Goal: Task Accomplishment & Management: Manage account settings

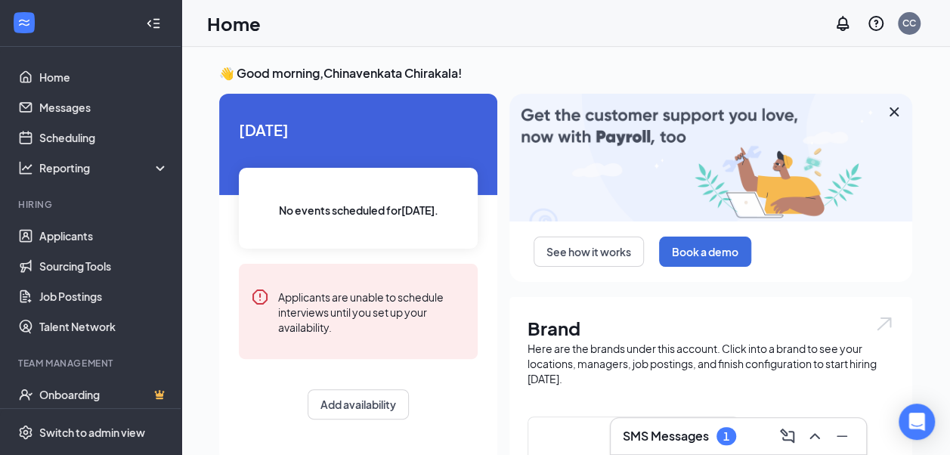
click at [694, 373] on div "Here are the brands under this account. Click into a brand to see your location…" at bounding box center [711, 363] width 367 height 45
click at [57, 237] on link "Applicants" at bounding box center [103, 236] width 129 height 30
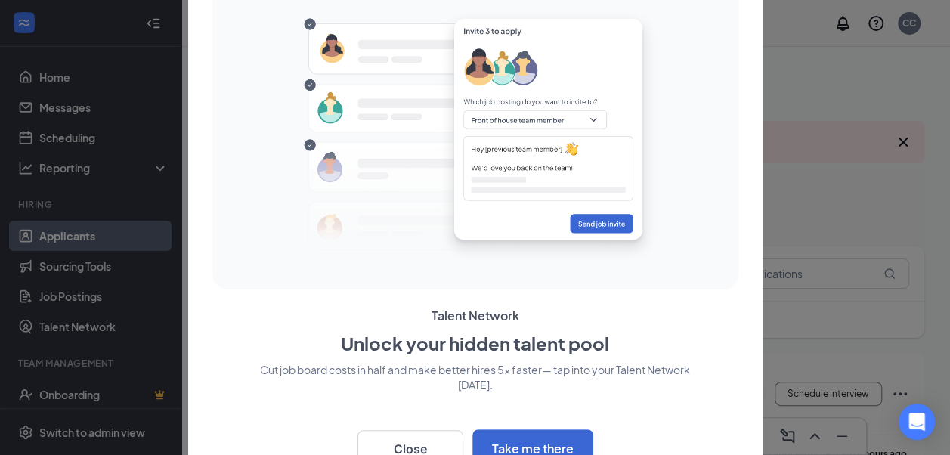
scroll to position [14, 0]
click at [423, 443] on button "Close" at bounding box center [411, 449] width 106 height 38
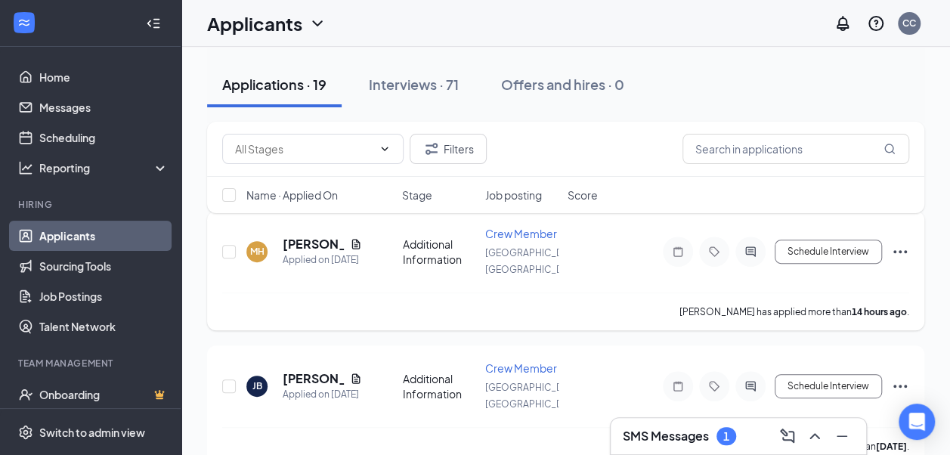
scroll to position [23, 0]
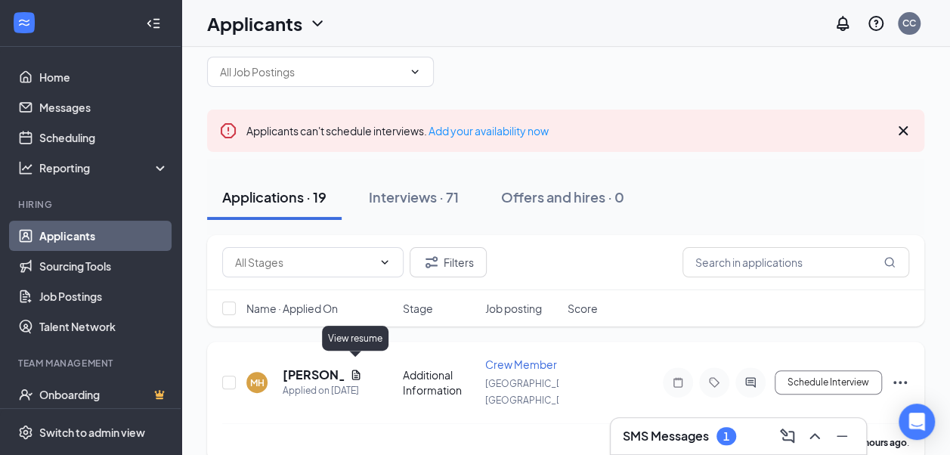
click at [355, 369] on icon "Document" at bounding box center [356, 375] width 12 height 12
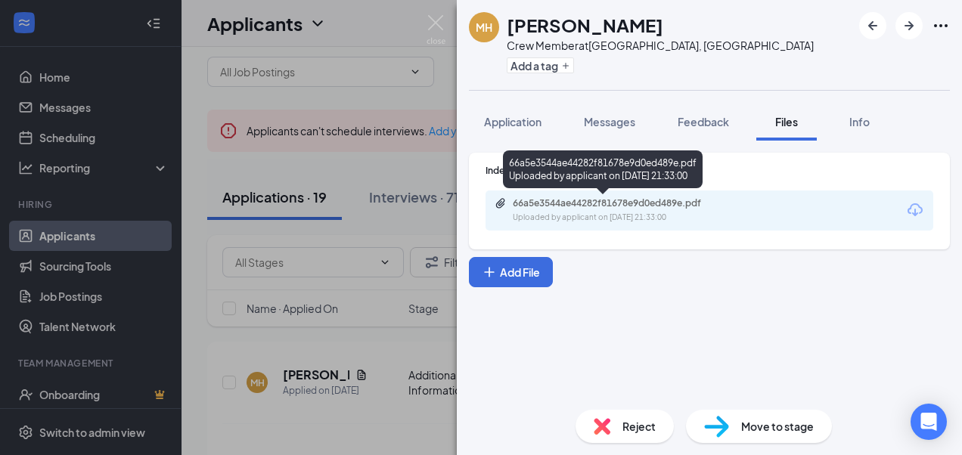
click at [612, 200] on div "66a5e3544ae44282f81678e9d0ed489e.pdf" at bounding box center [619, 203] width 212 height 12
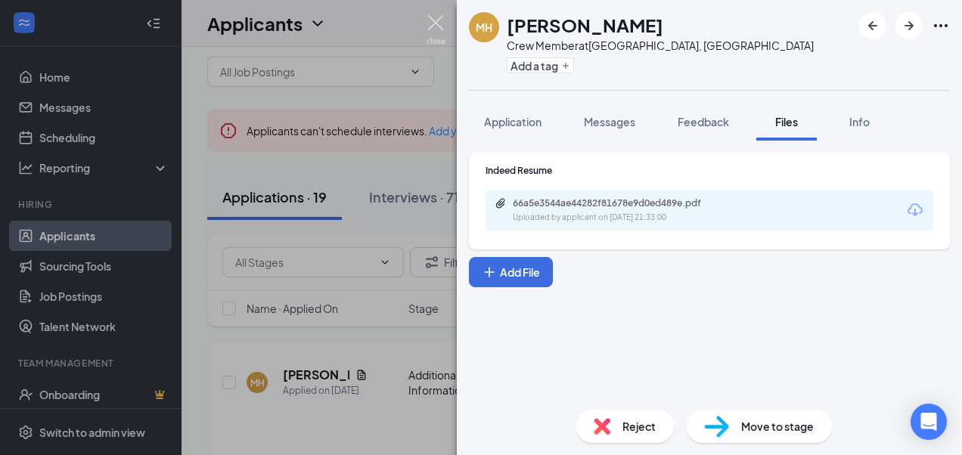
click at [434, 23] on img at bounding box center [435, 29] width 19 height 29
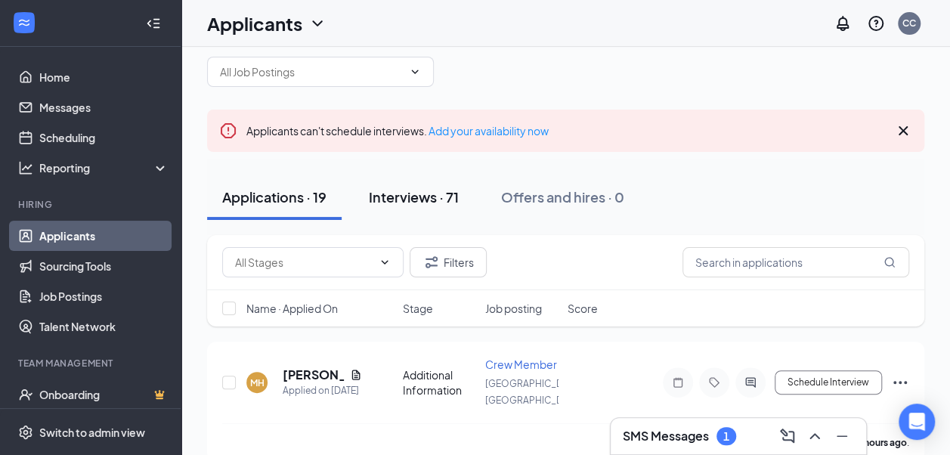
click at [403, 204] on div "Interviews · 71" at bounding box center [414, 196] width 90 height 19
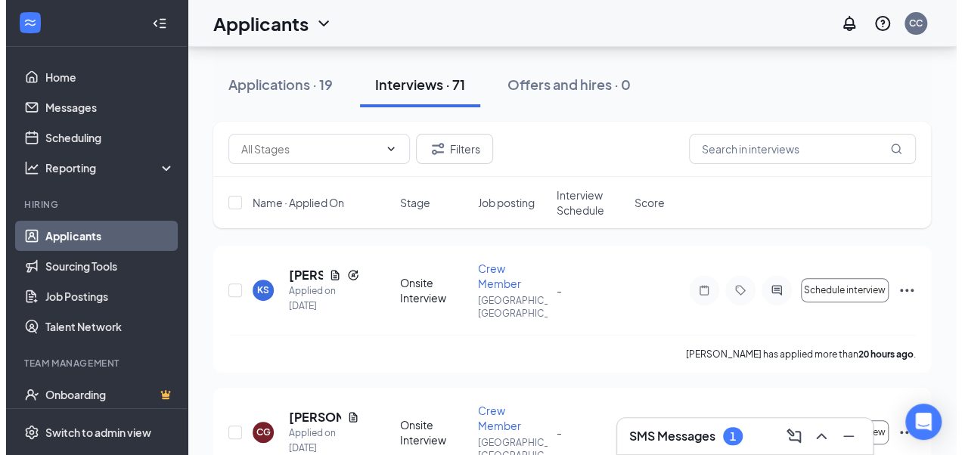
scroll to position [156, 0]
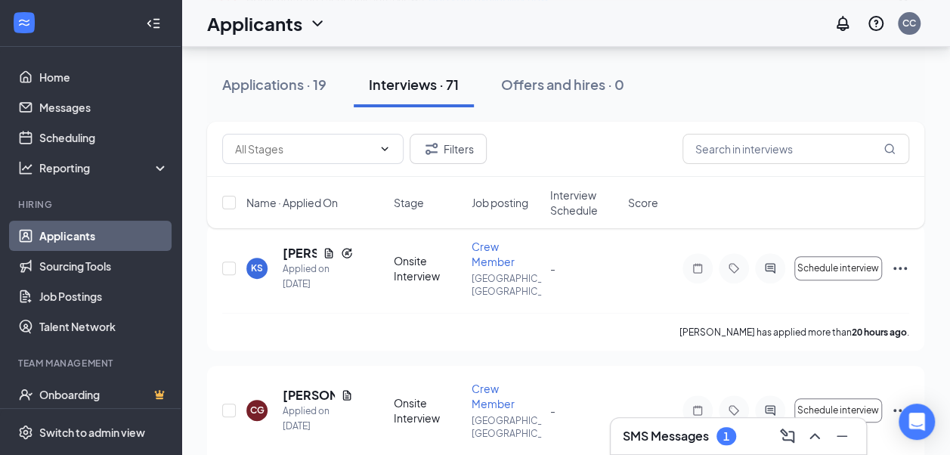
click at [665, 434] on h3 "SMS Messages" at bounding box center [666, 436] width 86 height 17
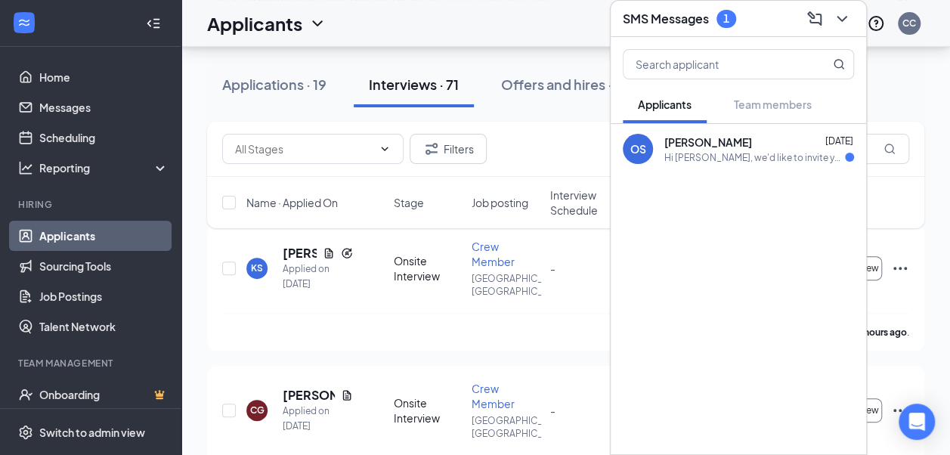
click at [549, 35] on div "Applicants CC" at bounding box center [565, 23] width 769 height 47
click at [835, 20] on icon "ChevronDown" at bounding box center [842, 19] width 18 height 18
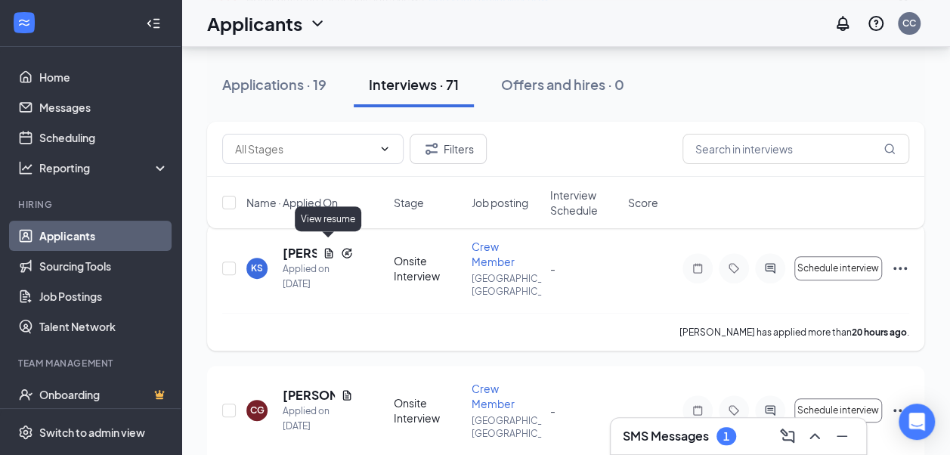
click at [330, 250] on icon "Document" at bounding box center [328, 253] width 8 height 10
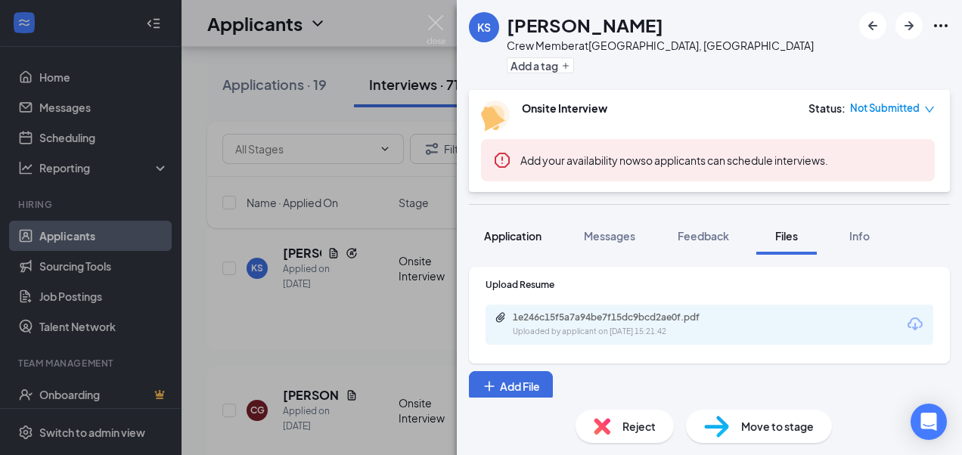
click at [510, 237] on span "Application" at bounding box center [512, 236] width 57 height 14
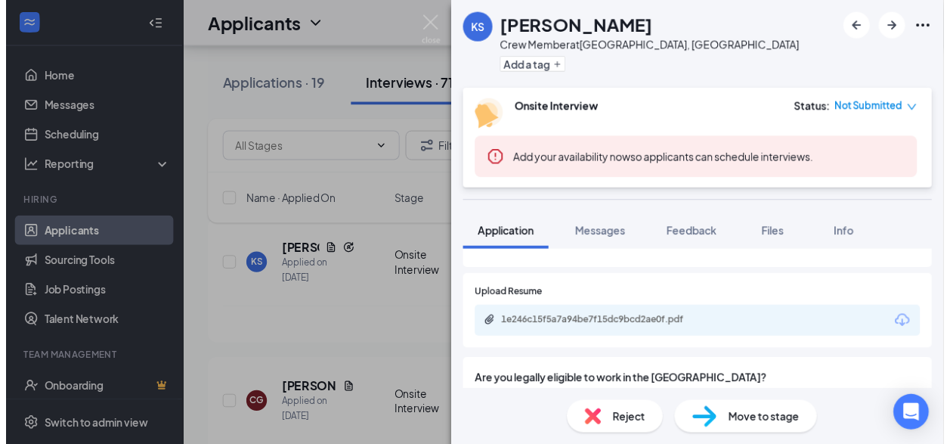
scroll to position [236, 0]
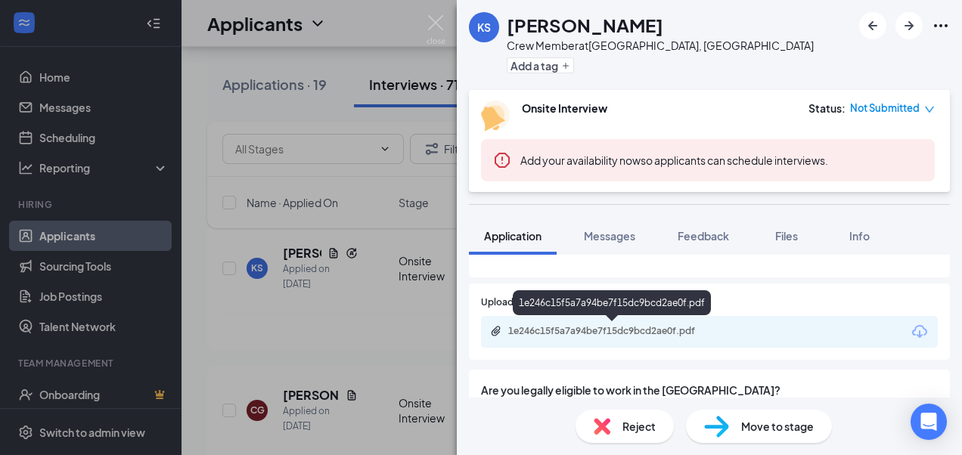
click at [687, 328] on div "1e246c15f5a7a94be7f15dc9bcd2ae0f.pdf" at bounding box center [614, 331] width 212 height 12
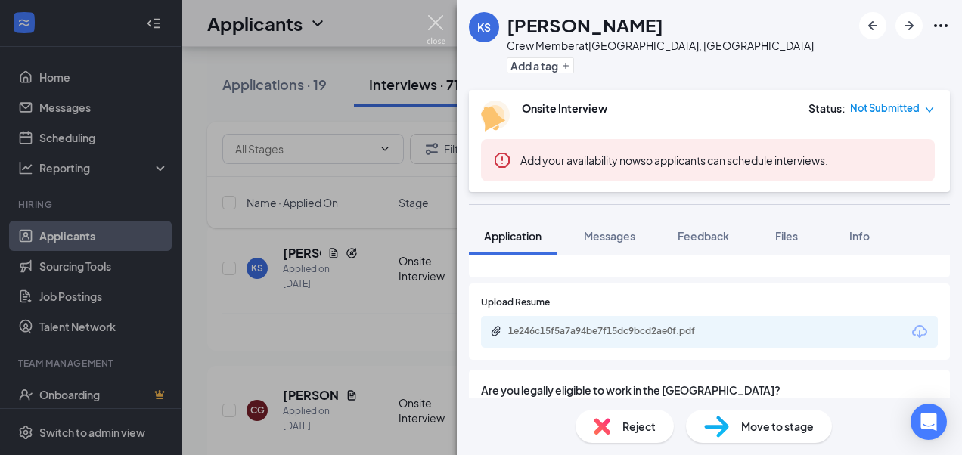
click at [435, 21] on img at bounding box center [435, 29] width 19 height 29
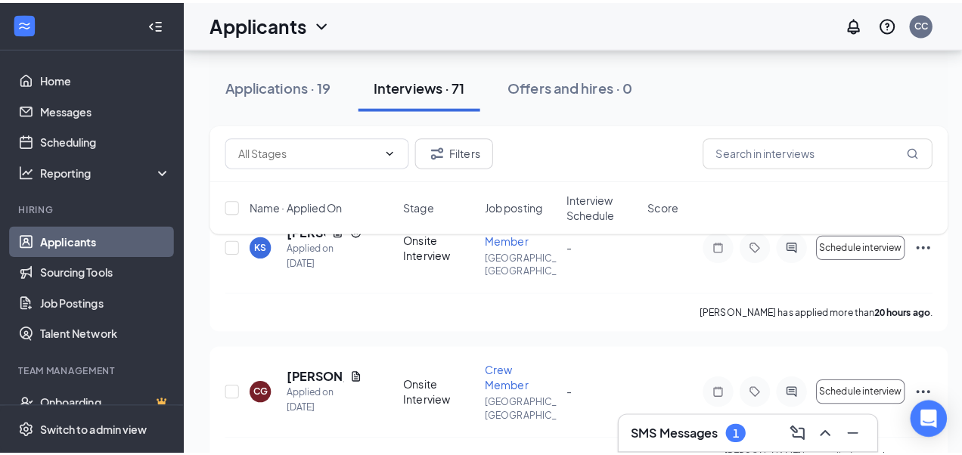
scroll to position [182, 0]
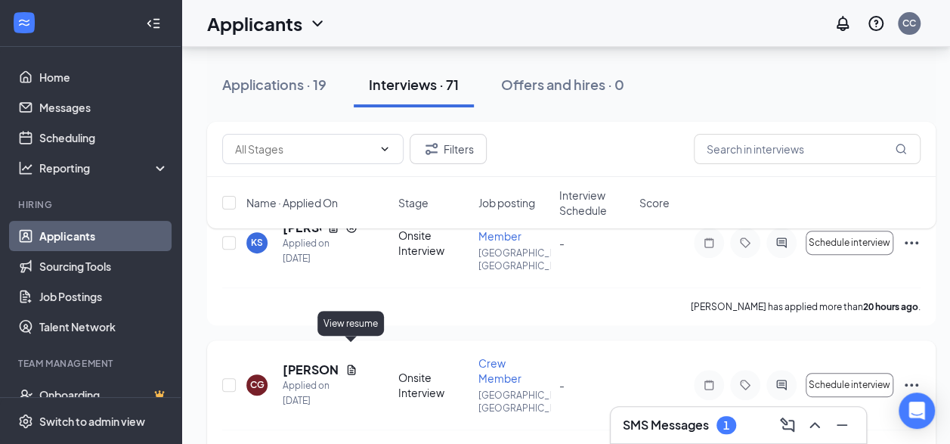
click at [352, 364] on icon "Document" at bounding box center [351, 369] width 8 height 10
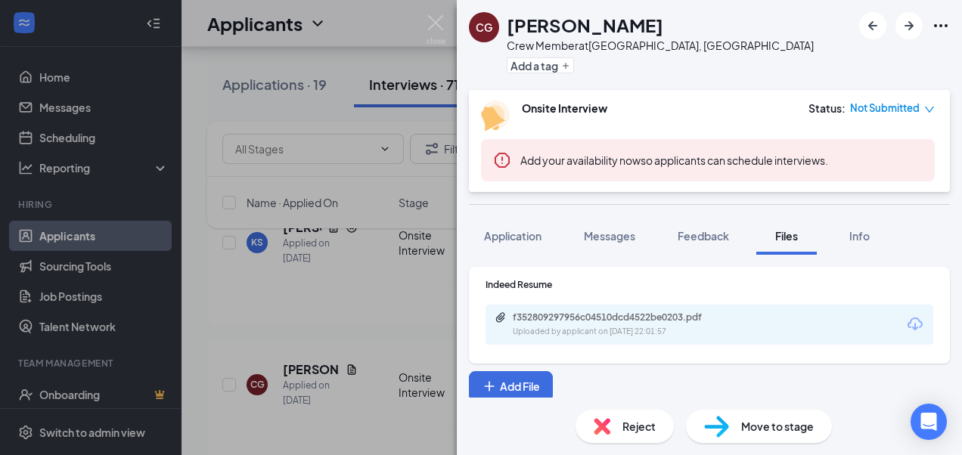
scroll to position [3, 0]
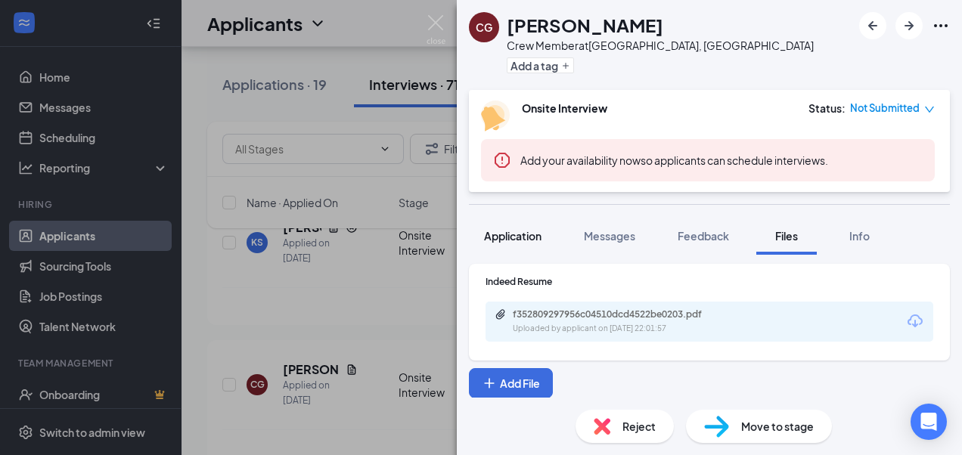
click at [522, 237] on span "Application" at bounding box center [512, 236] width 57 height 14
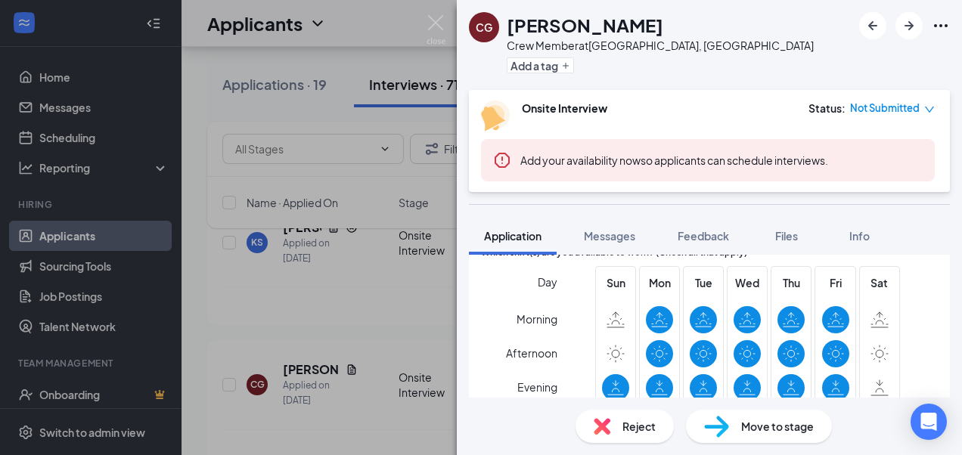
scroll to position [428, 0]
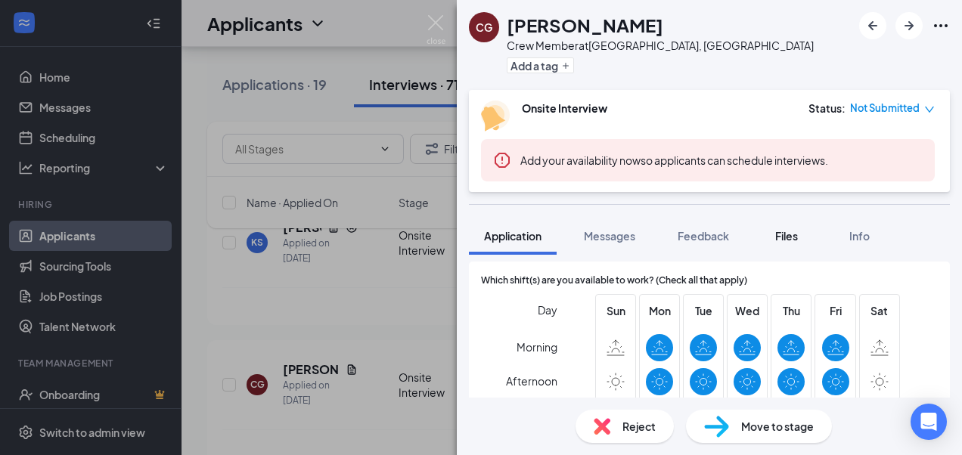
click at [785, 242] on div "Files" at bounding box center [786, 235] width 30 height 15
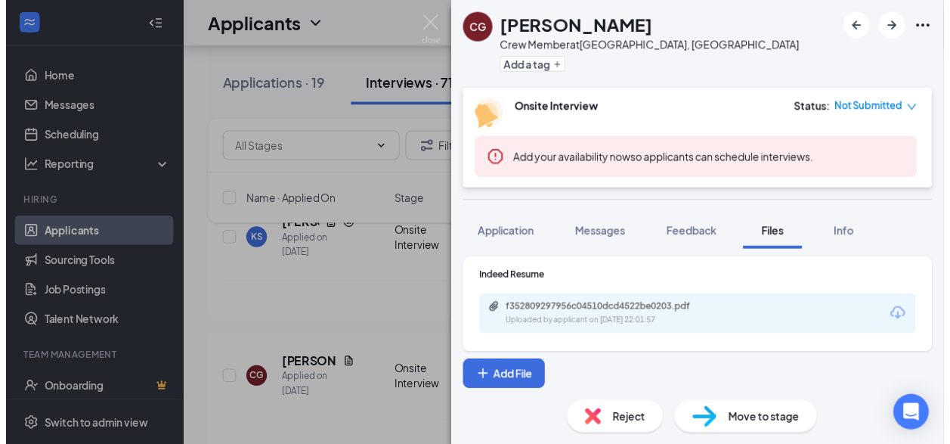
scroll to position [3, 0]
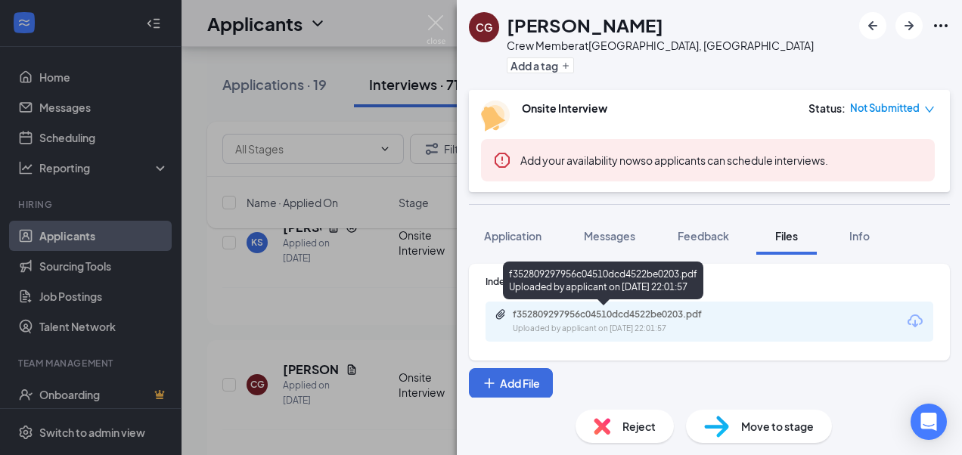
click at [692, 321] on div "f352809297956c04510dcd4522be0203.pdf Uploaded by applicant on [DATE] 22:01:57" at bounding box center [616, 321] width 245 height 26
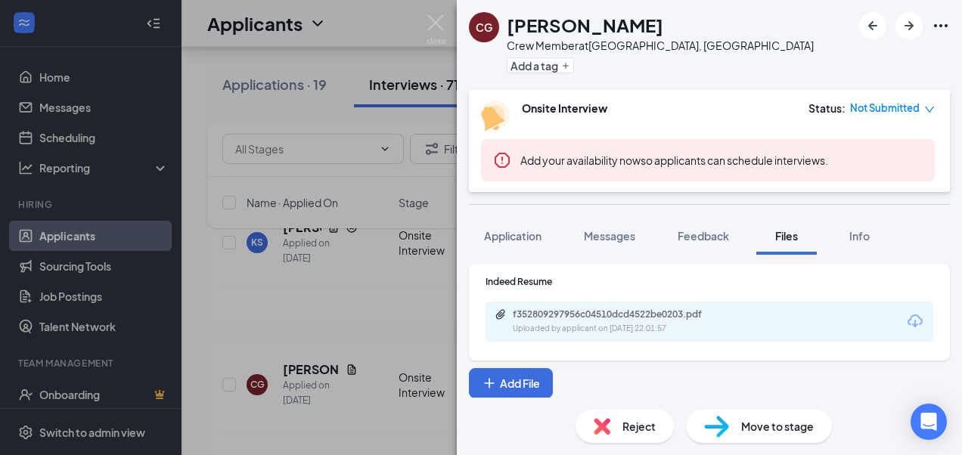
click at [426, 22] on div "CG [PERSON_NAME] Crew Member at [GEOGRAPHIC_DATA], [GEOGRAPHIC_DATA] Add a tag …" at bounding box center [481, 227] width 962 height 455
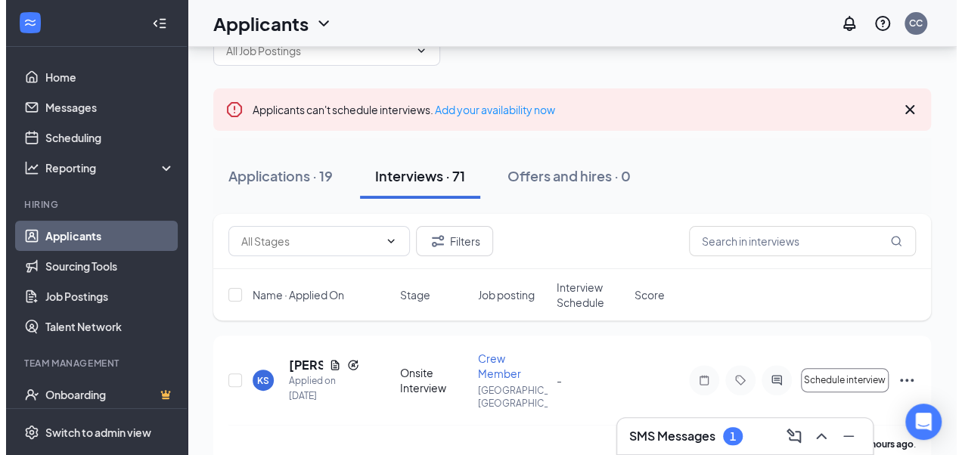
scroll to position [44, 0]
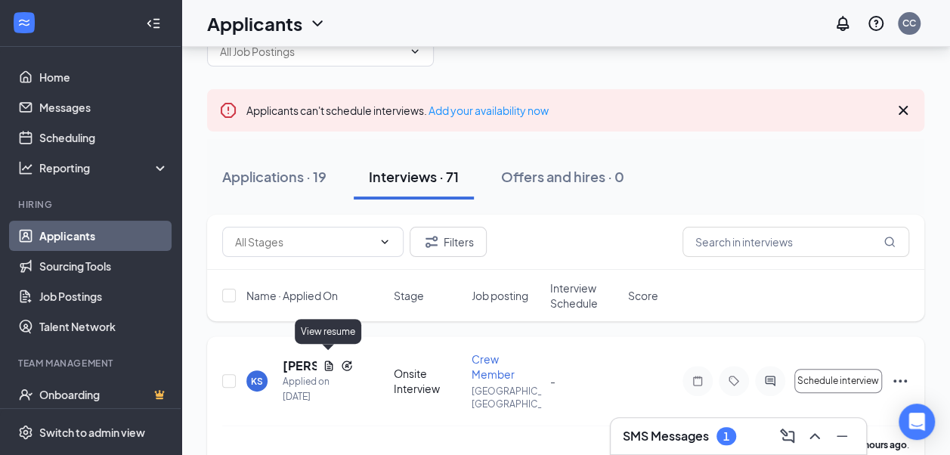
click at [330, 360] on icon "Document" at bounding box center [329, 366] width 12 height 12
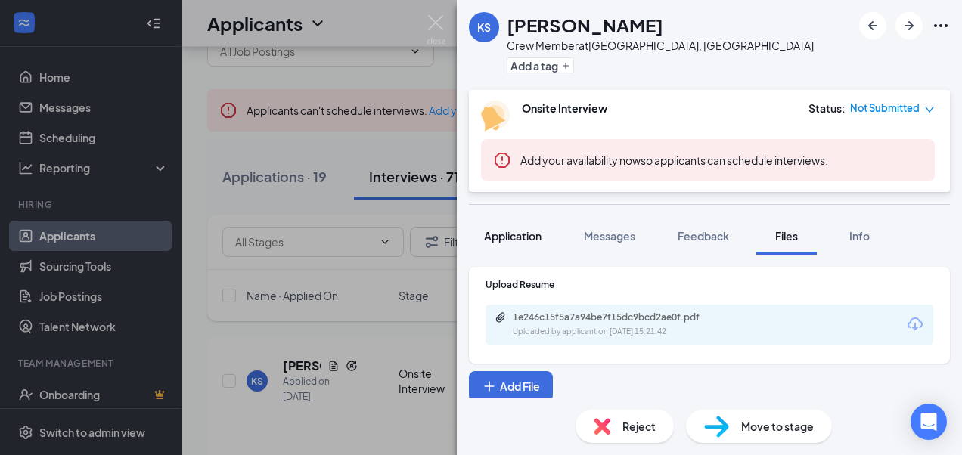
click at [516, 248] on button "Application" at bounding box center [513, 236] width 88 height 38
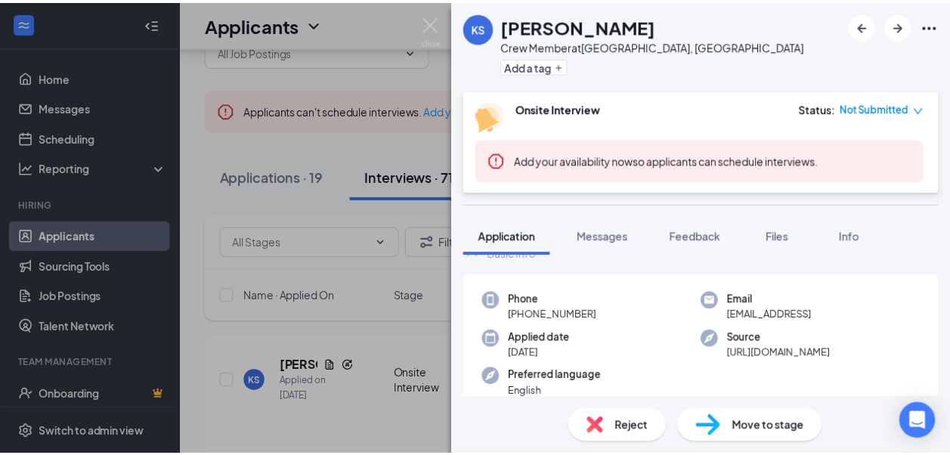
scroll to position [90, 0]
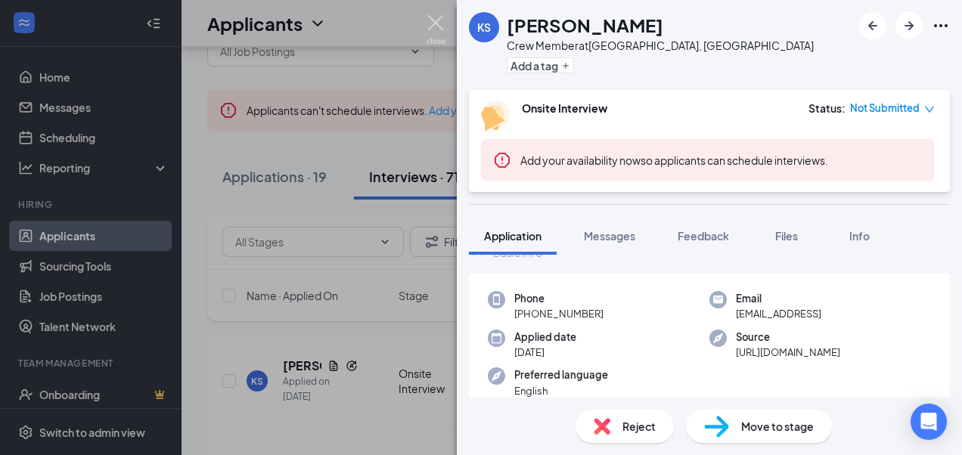
click at [431, 20] on img at bounding box center [435, 29] width 19 height 29
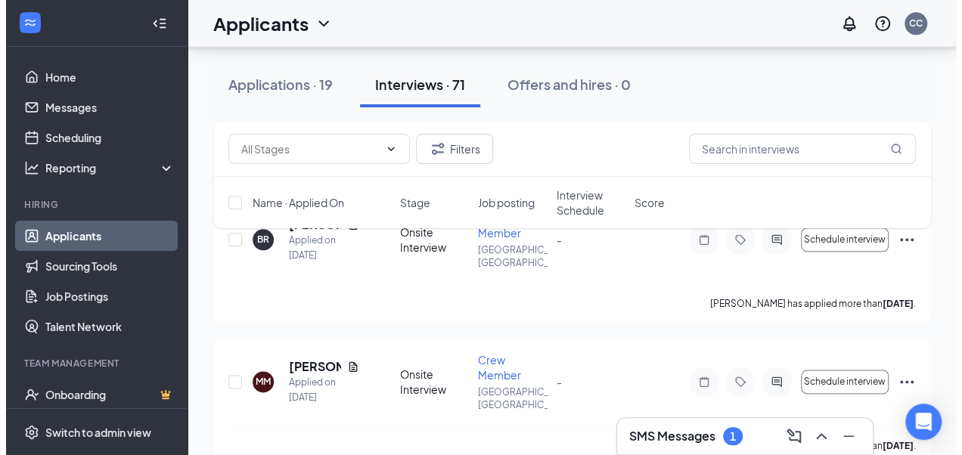
scroll to position [753, 0]
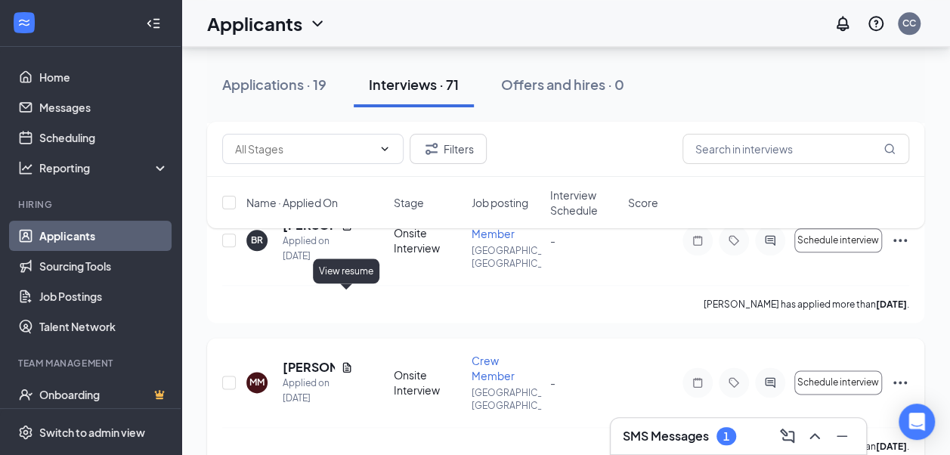
click at [347, 361] on icon "Document" at bounding box center [347, 367] width 12 height 12
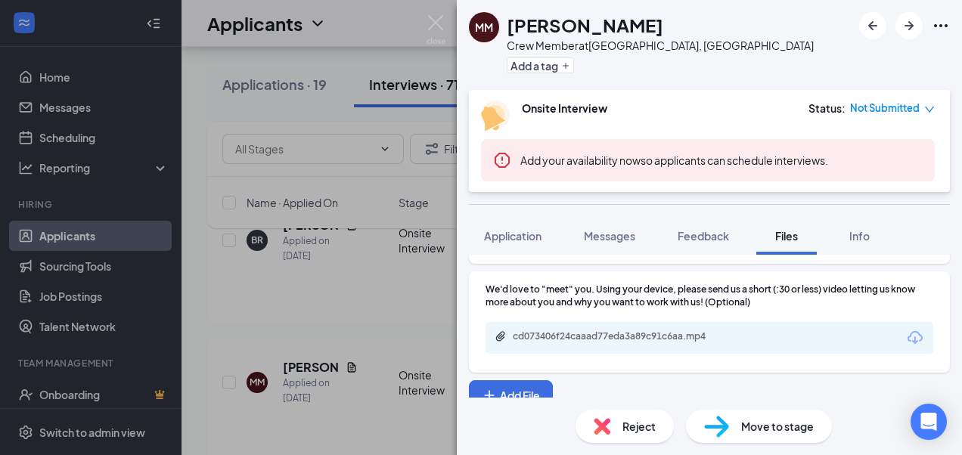
scroll to position [112, 0]
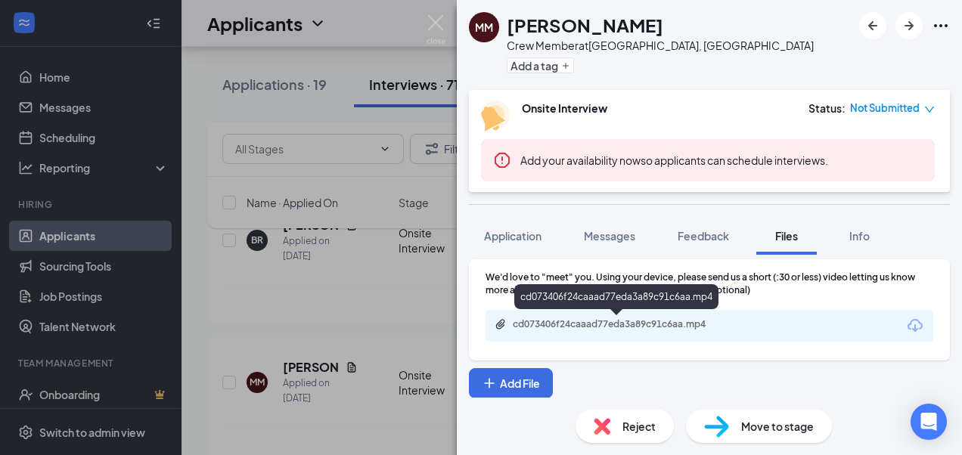
click at [559, 325] on div "cd073406f24caaad77eda3a89c91c6aa.mp4" at bounding box center [619, 324] width 212 height 12
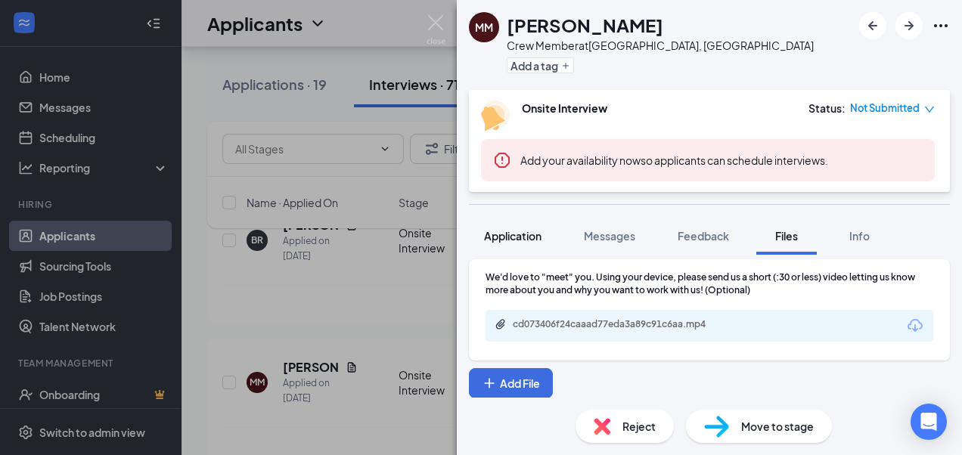
click at [520, 240] on span "Application" at bounding box center [512, 236] width 57 height 14
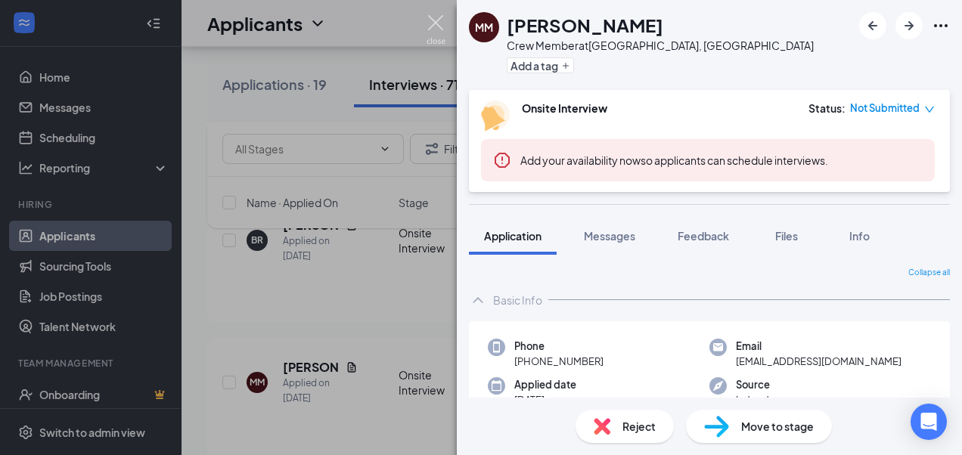
click at [432, 22] on img at bounding box center [435, 29] width 19 height 29
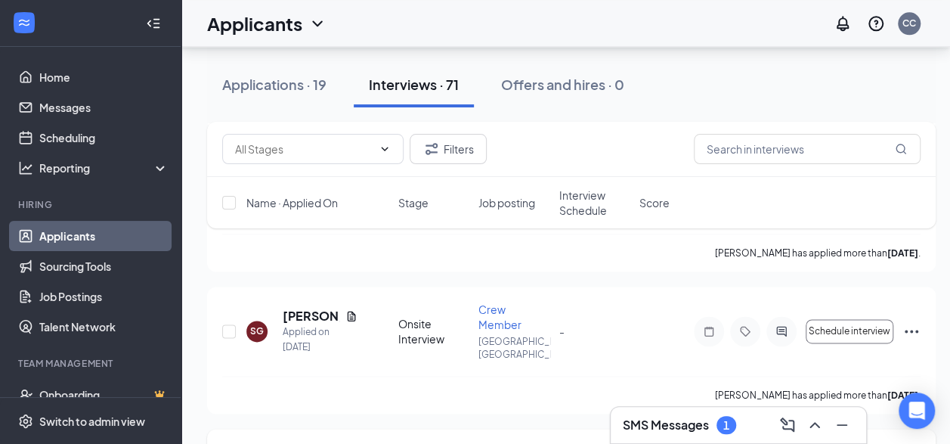
scroll to position [922, 11]
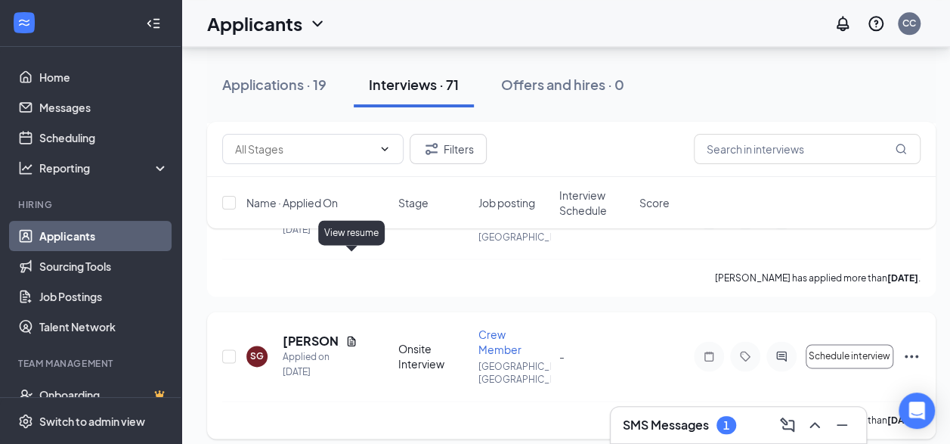
click at [347, 336] on icon "Document" at bounding box center [351, 341] width 8 height 10
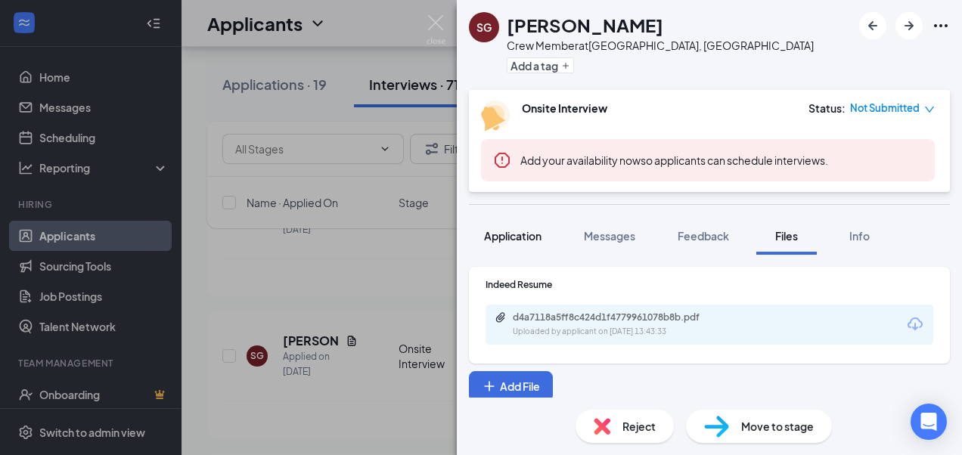
click at [531, 240] on span "Application" at bounding box center [512, 236] width 57 height 14
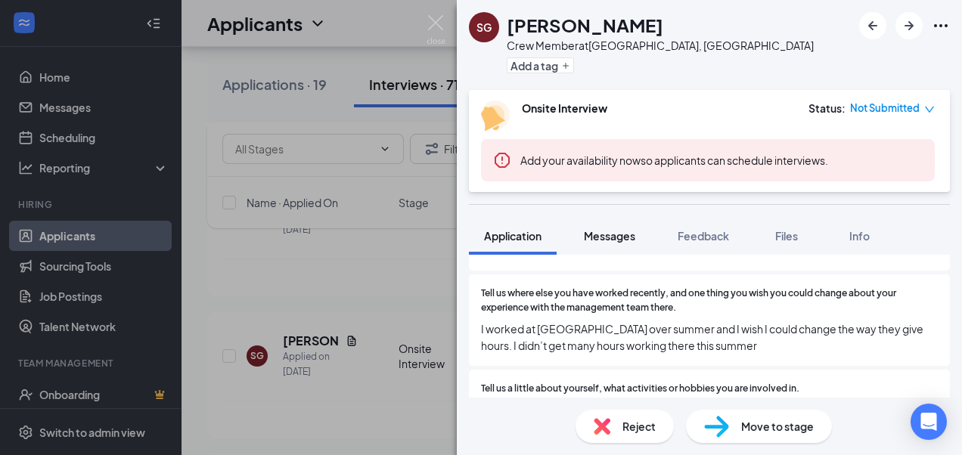
scroll to position [752, 0]
click at [435, 23] on img at bounding box center [435, 29] width 19 height 29
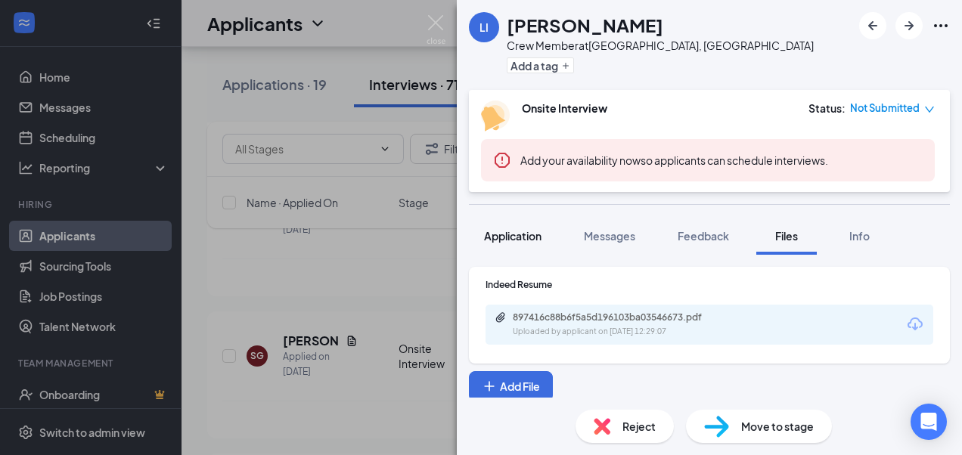
click at [513, 246] on button "Application" at bounding box center [513, 236] width 88 height 38
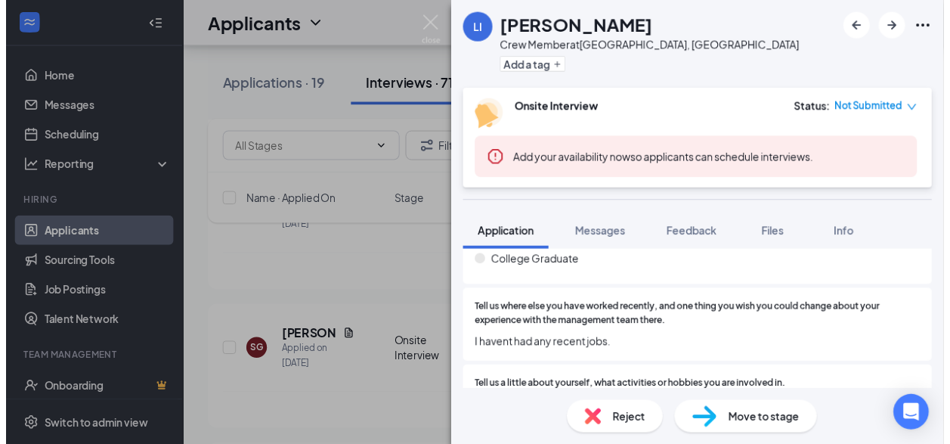
scroll to position [772, 0]
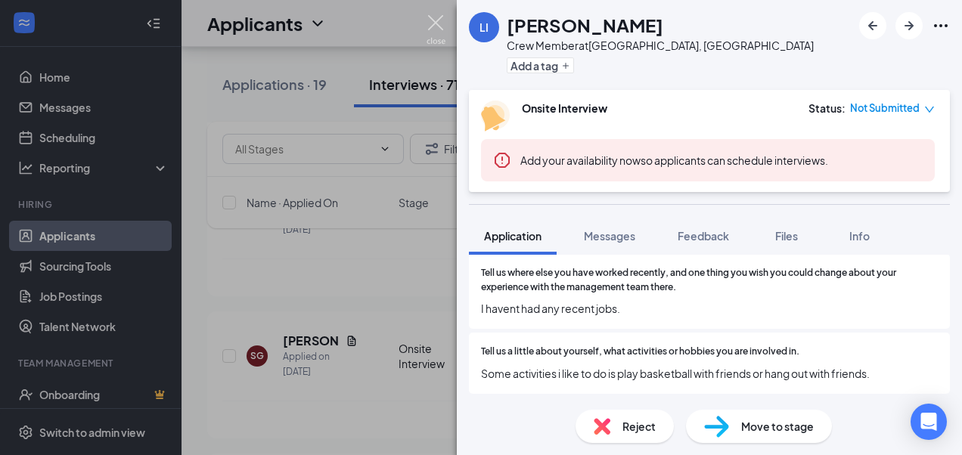
click at [435, 17] on img at bounding box center [435, 29] width 19 height 29
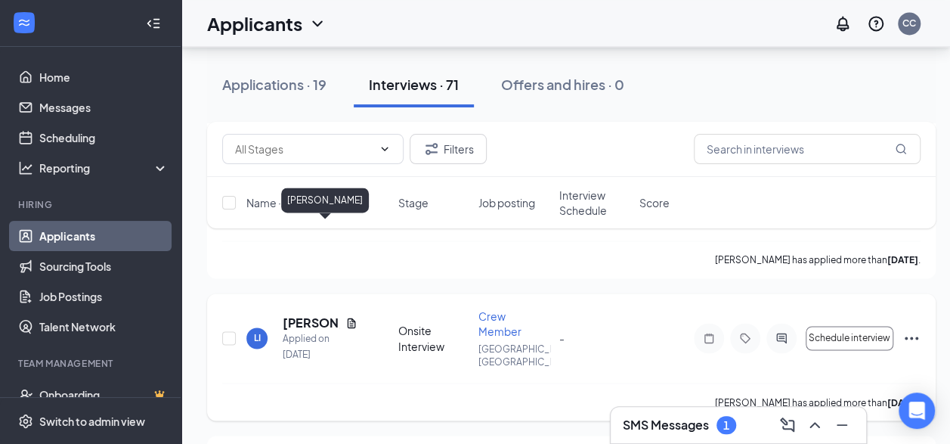
scroll to position [1100, 0]
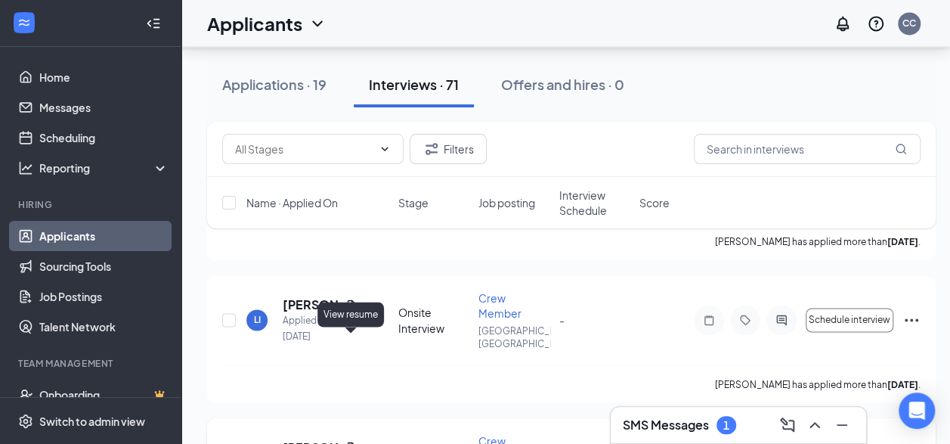
click at [352, 441] on icon "Document" at bounding box center [351, 447] width 12 height 12
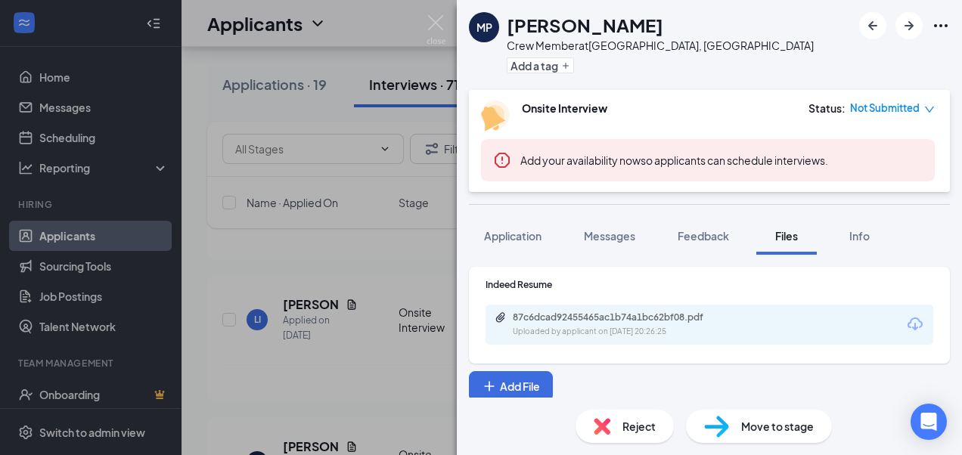
click at [429, 14] on div "MP [PERSON_NAME] Crew Member at [GEOGRAPHIC_DATA], [GEOGRAPHIC_DATA] Add a tag …" at bounding box center [481, 227] width 962 height 455
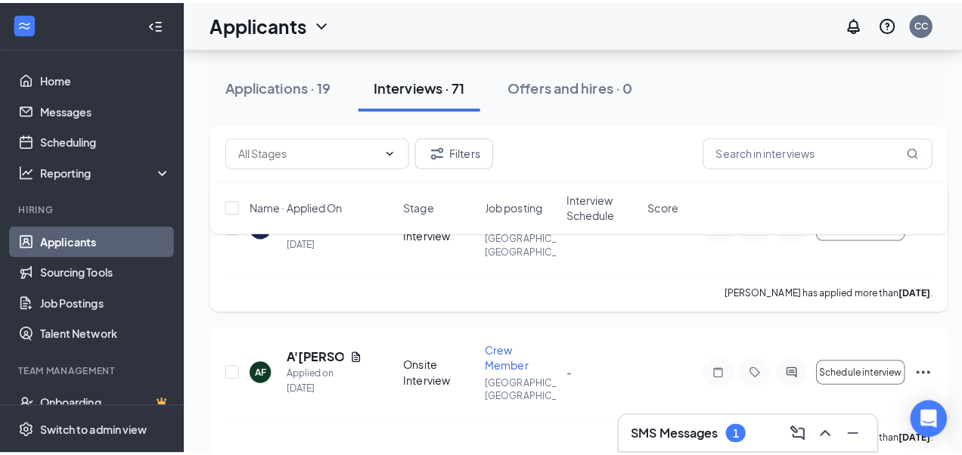
scroll to position [1529, 0]
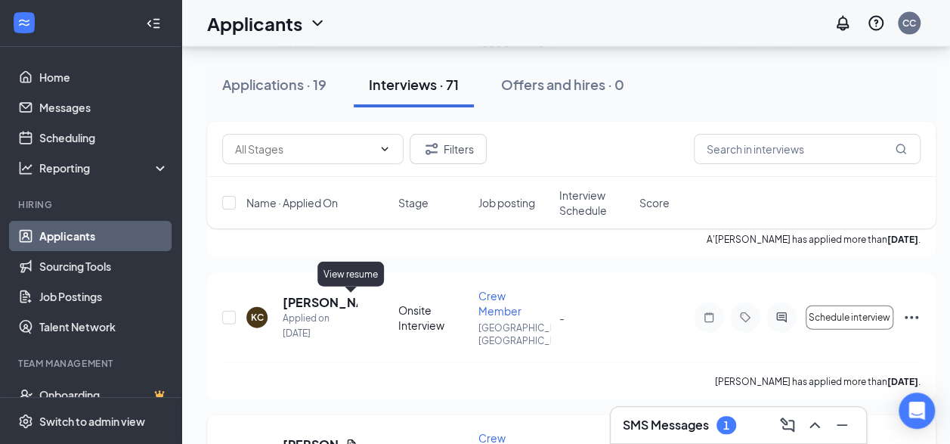
click at [353, 438] on icon "Document" at bounding box center [351, 444] width 12 height 12
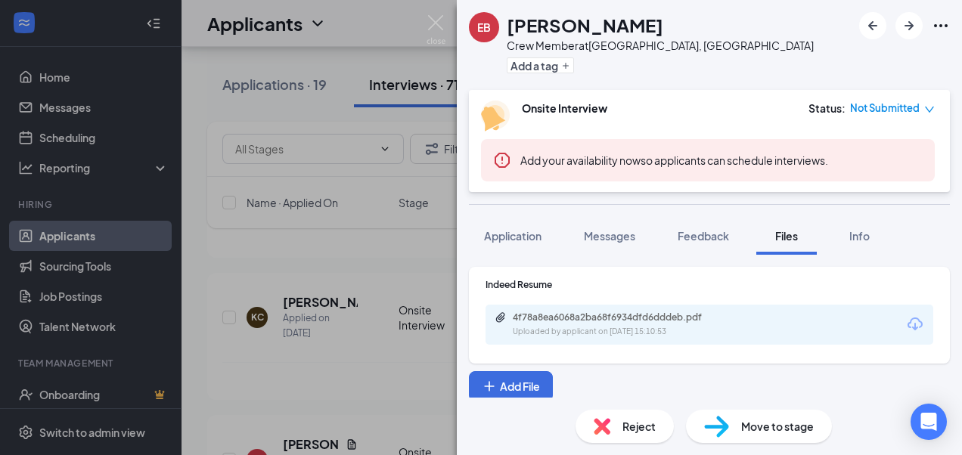
scroll to position [3, 0]
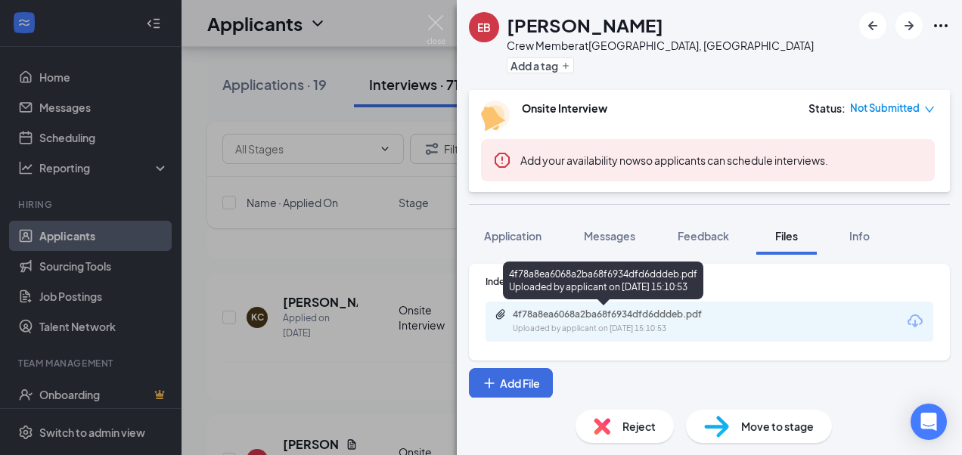
click at [546, 310] on div "4f78a8ea6068a2ba68f6934dfd6dddeb.pdf" at bounding box center [619, 314] width 212 height 12
